Goal: Check status

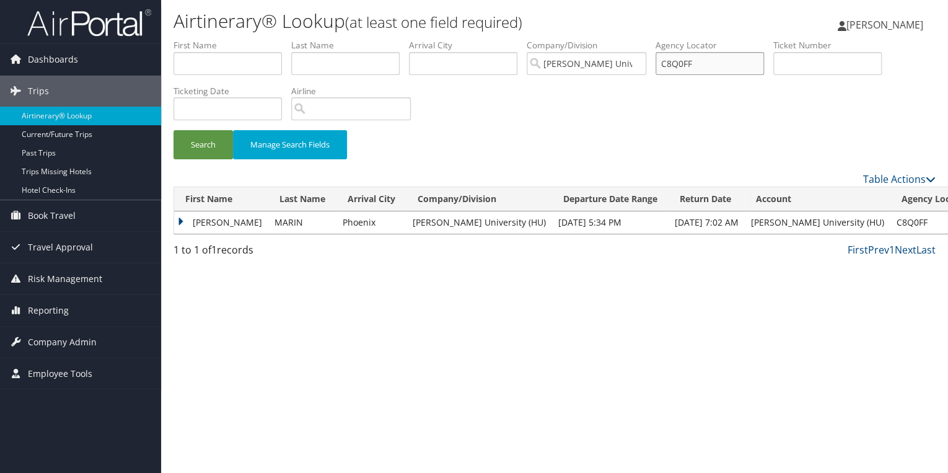
drag, startPoint x: 716, startPoint y: 62, endPoint x: 666, endPoint y: 67, distance: 49.8
click at [666, 67] on input "C8Q0FF" at bounding box center [709, 63] width 108 height 23
paste input "BTPYBR"
type input "BTPYBR"
click at [208, 139] on button "Search" at bounding box center [202, 144] width 59 height 29
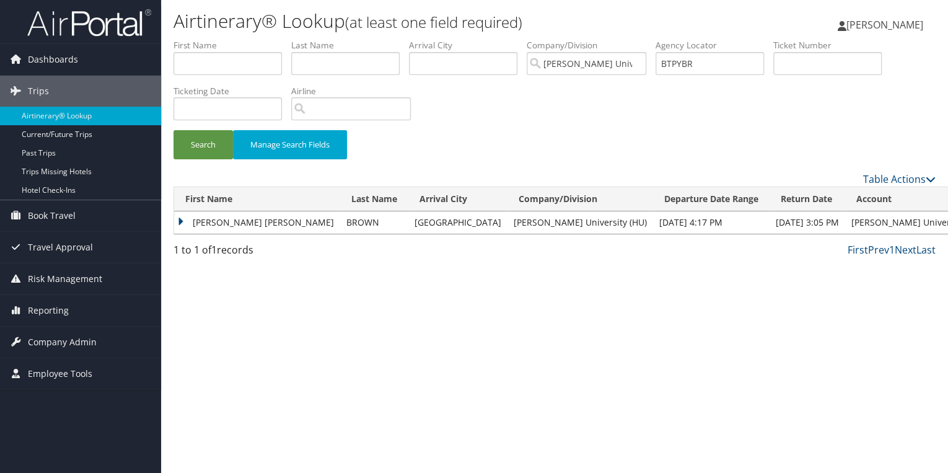
click at [183, 219] on td "[PERSON_NAME] [PERSON_NAME]" at bounding box center [257, 222] width 166 height 22
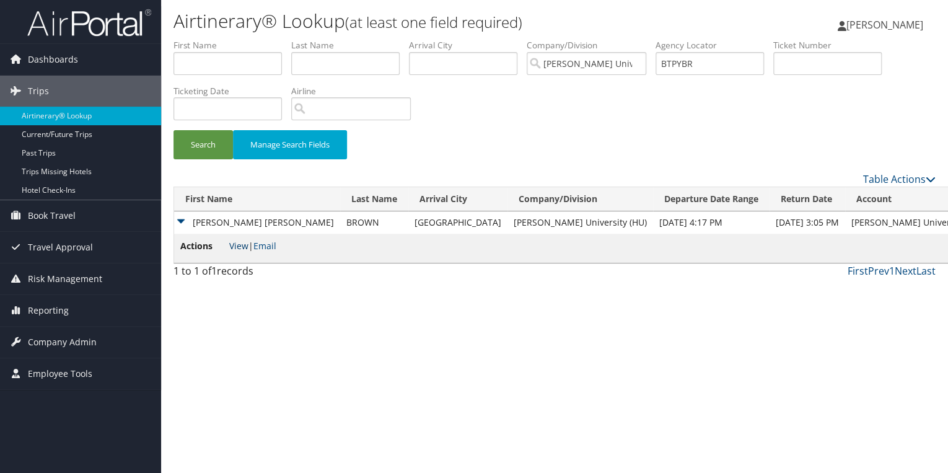
click at [237, 247] on link "View" at bounding box center [238, 246] width 19 height 12
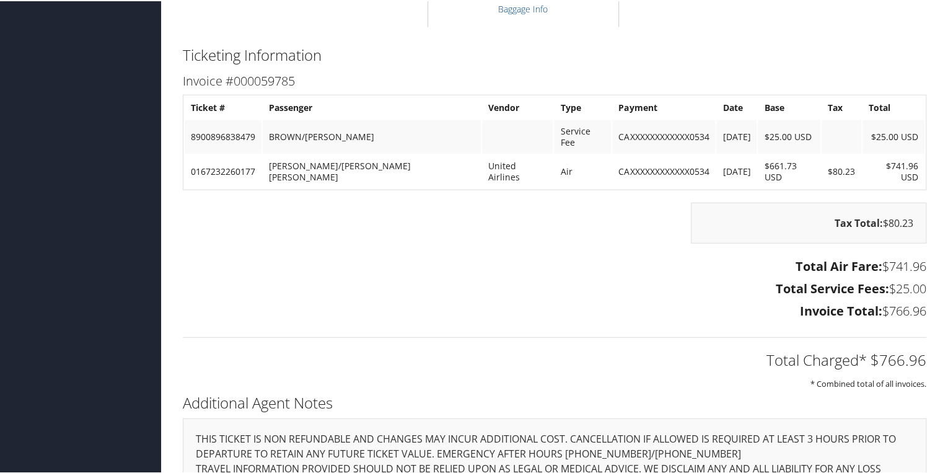
scroll to position [1454, 0]
